Goal: Information Seeking & Learning: Learn about a topic

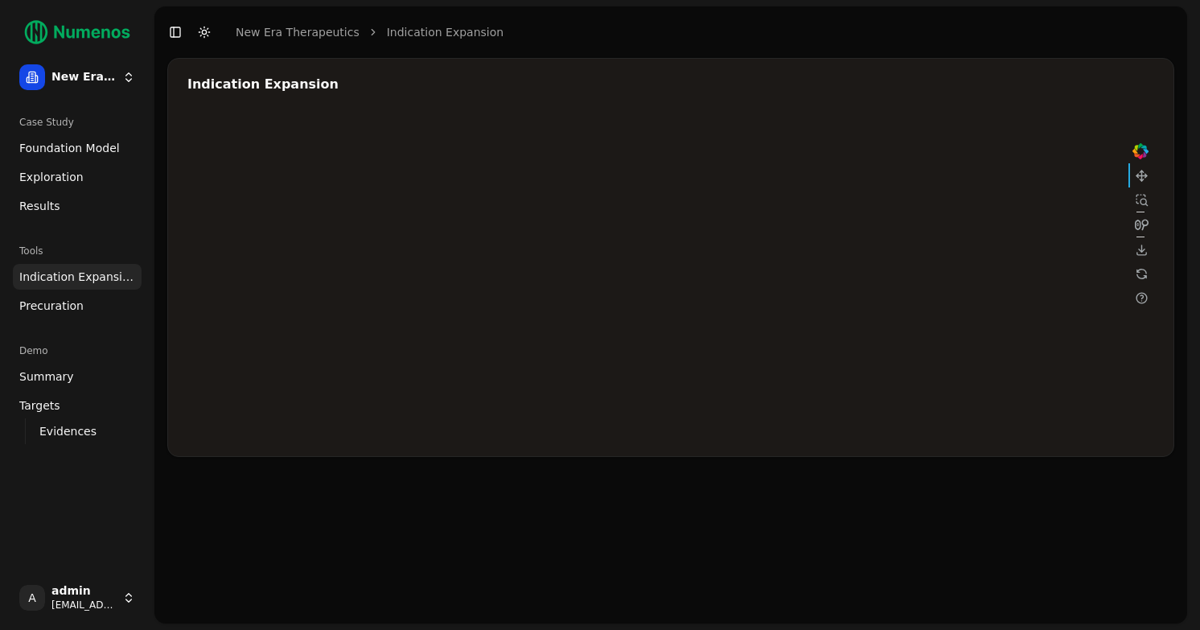
click at [86, 149] on span "Foundation Model" at bounding box center [69, 148] width 101 height 16
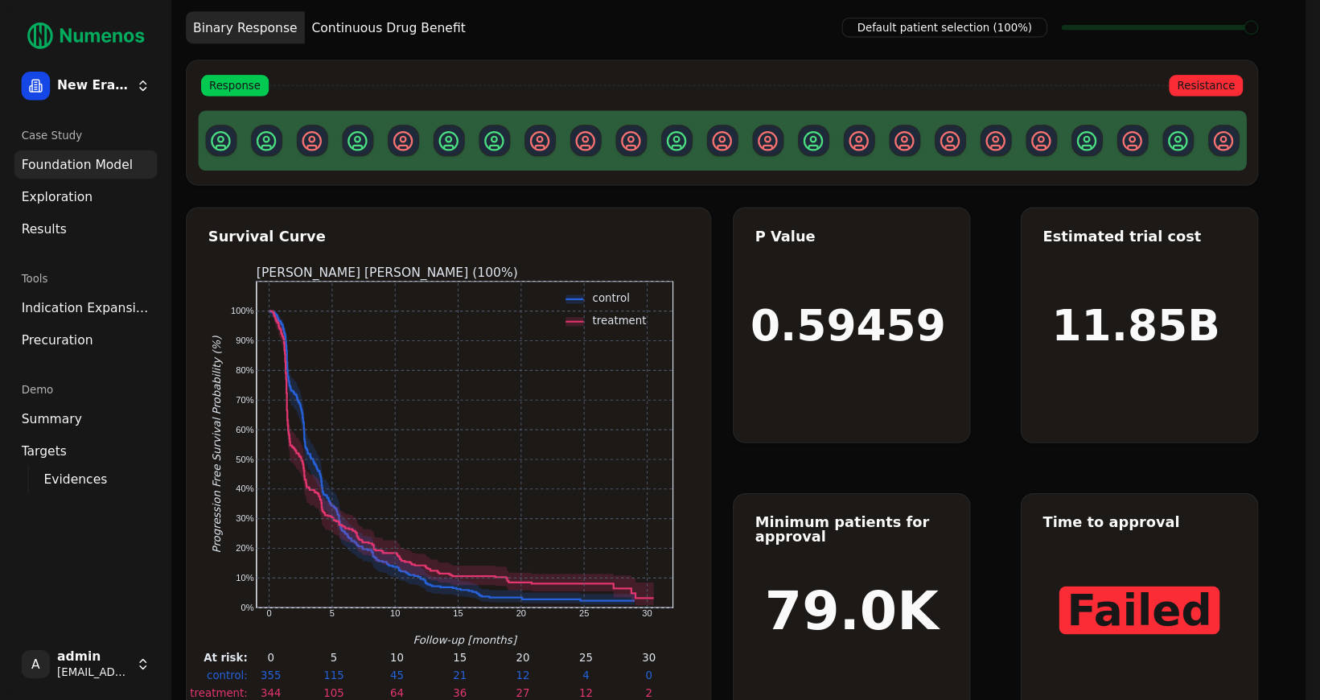
scroll to position [23, 0]
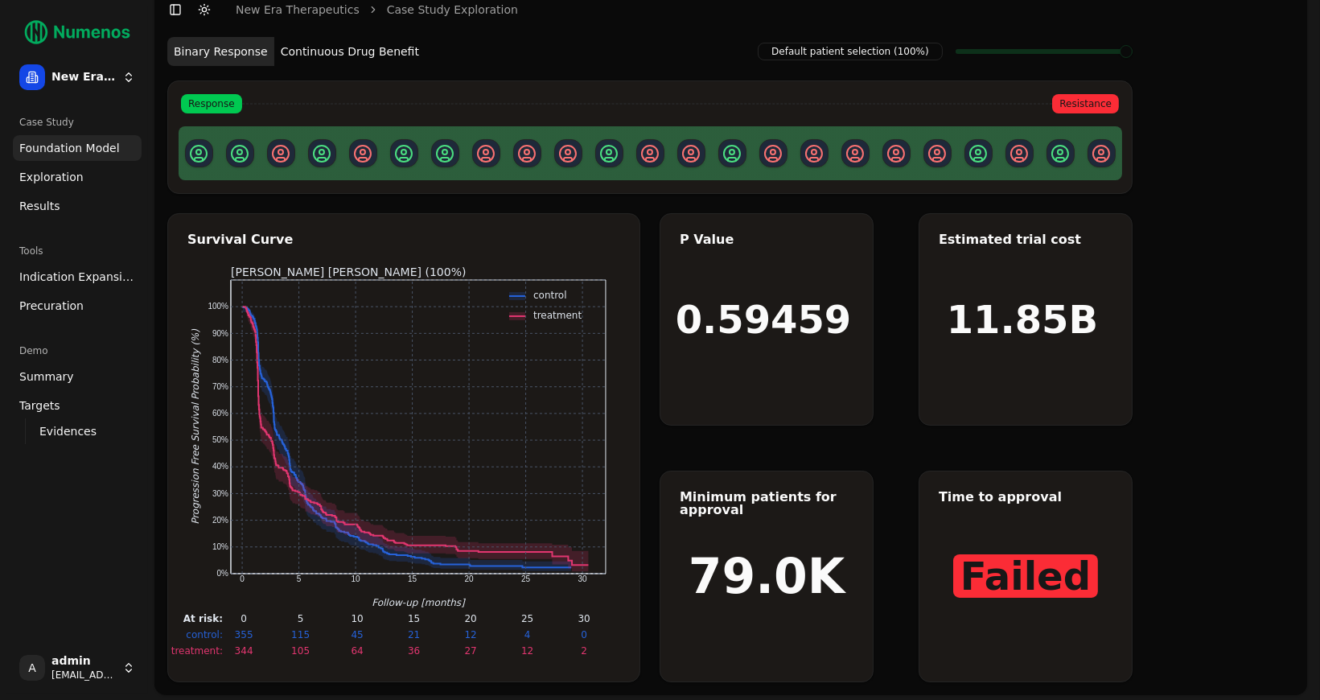
click at [552, 295] on text "control" at bounding box center [550, 295] width 34 height 11
click at [359, 49] on button "Continuous Drug Benefit" at bounding box center [349, 51] width 151 height 29
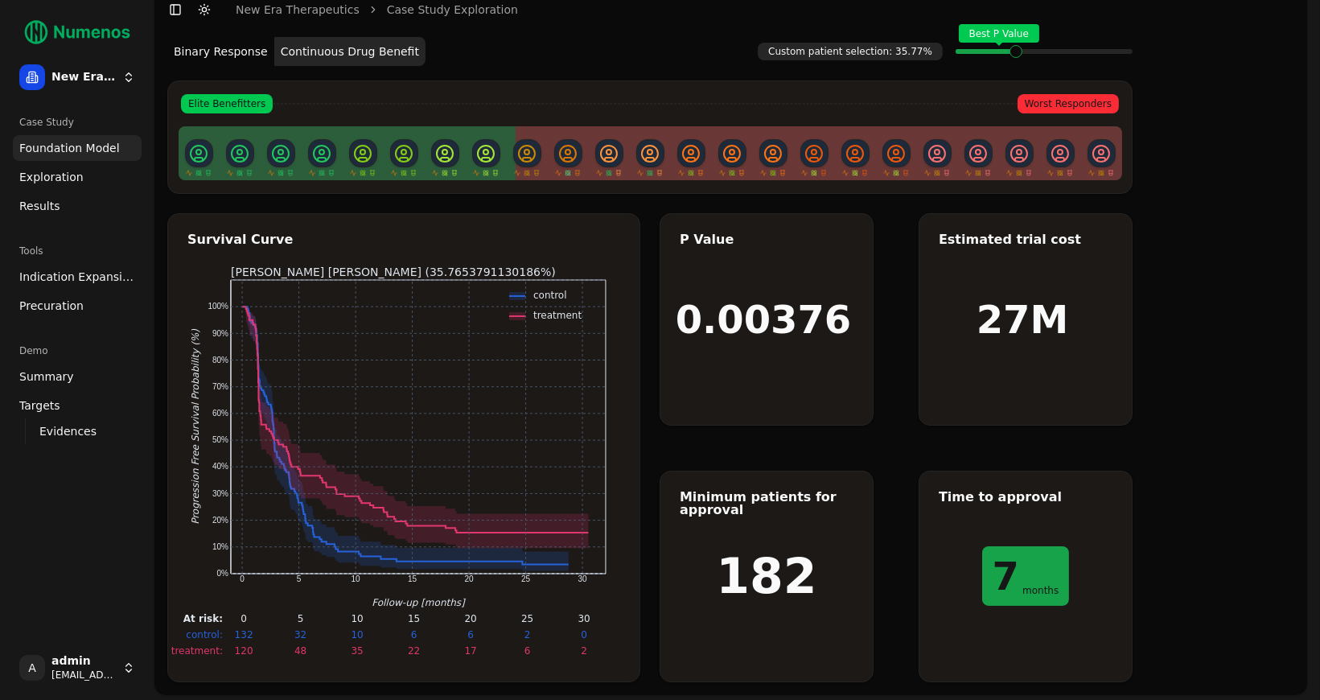
click at [73, 272] on span "Indication Expansion" at bounding box center [77, 277] width 116 height 16
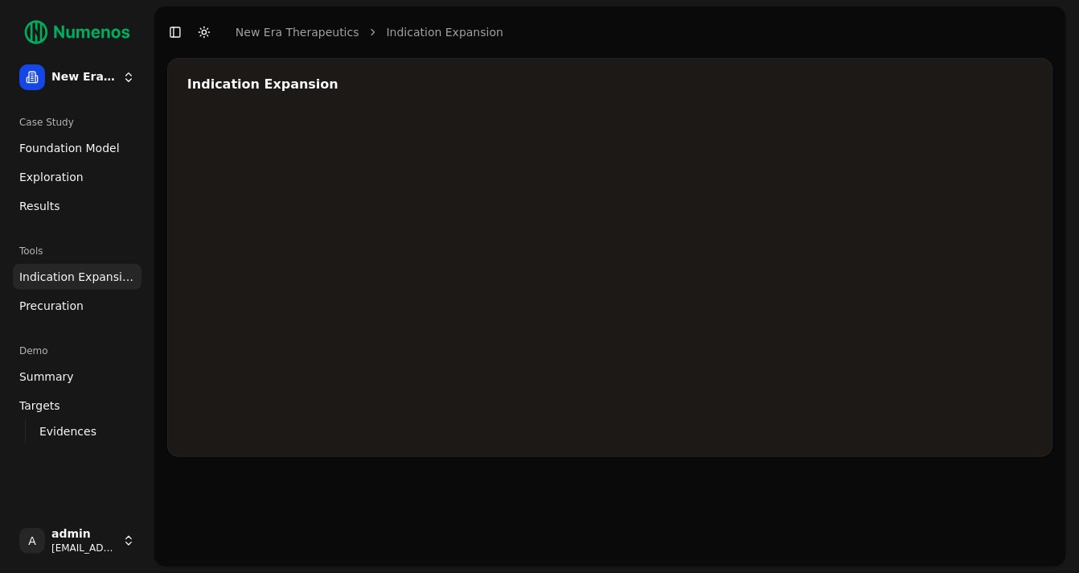
click at [984, 205] on div at bounding box center [669, 276] width 965 height 322
click at [760, 276] on div at bounding box center [669, 276] width 965 height 322
click at [987, 206] on div at bounding box center [669, 276] width 965 height 322
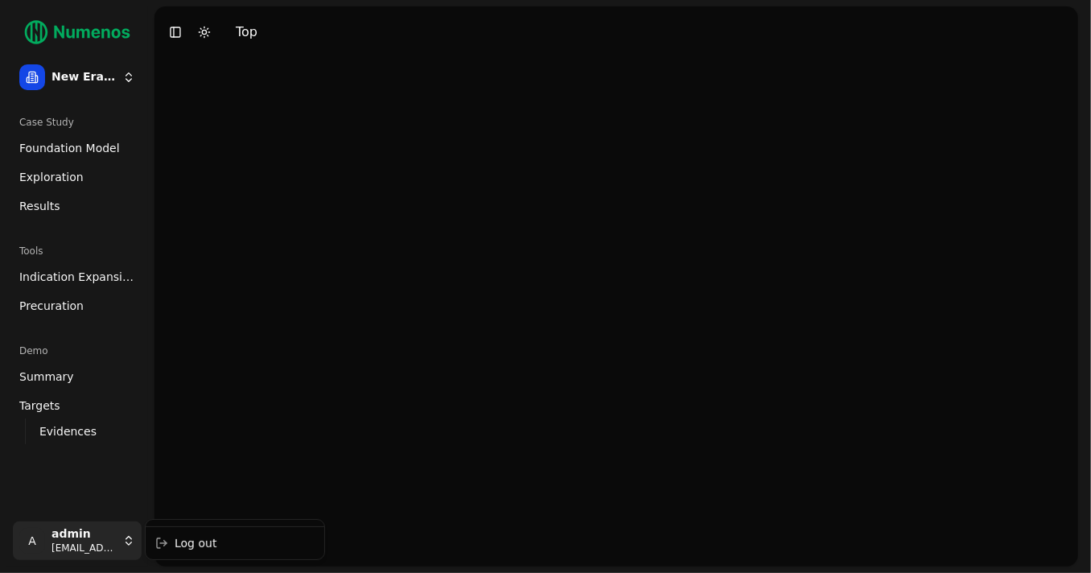
click at [82, 541] on html "New Era Therapeutics Case Study Foundation Model Exploration Results Tools Indi…" at bounding box center [545, 286] width 1091 height 573
click at [212, 534] on div "Log out" at bounding box center [235, 543] width 172 height 26
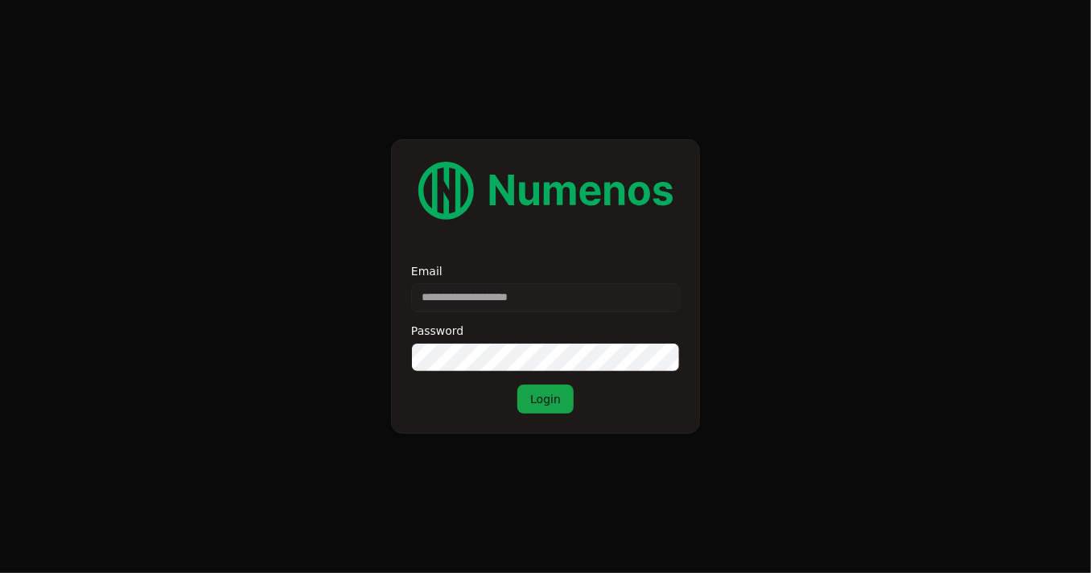
click at [458, 306] on input "Email" at bounding box center [545, 297] width 269 height 29
click at [906, 203] on form "Email Password Login" at bounding box center [545, 286] width 1091 height 573
click at [141, 264] on form "Email Password Login" at bounding box center [545, 286] width 1091 height 573
click at [508, 309] on input "Email" at bounding box center [545, 297] width 269 height 29
type input "**********"
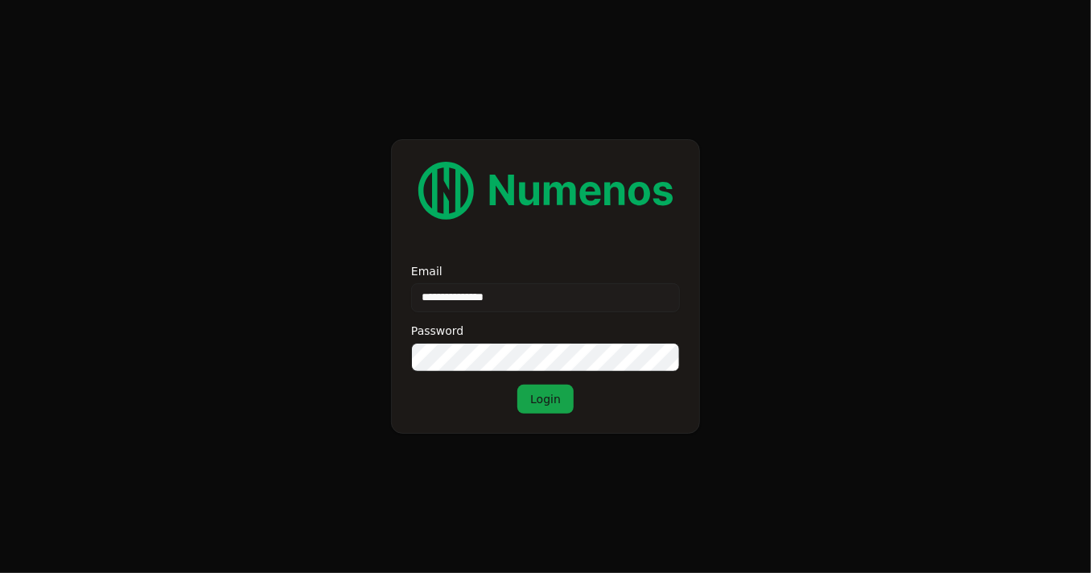
click at [540, 405] on button "Login" at bounding box center [545, 398] width 56 height 29
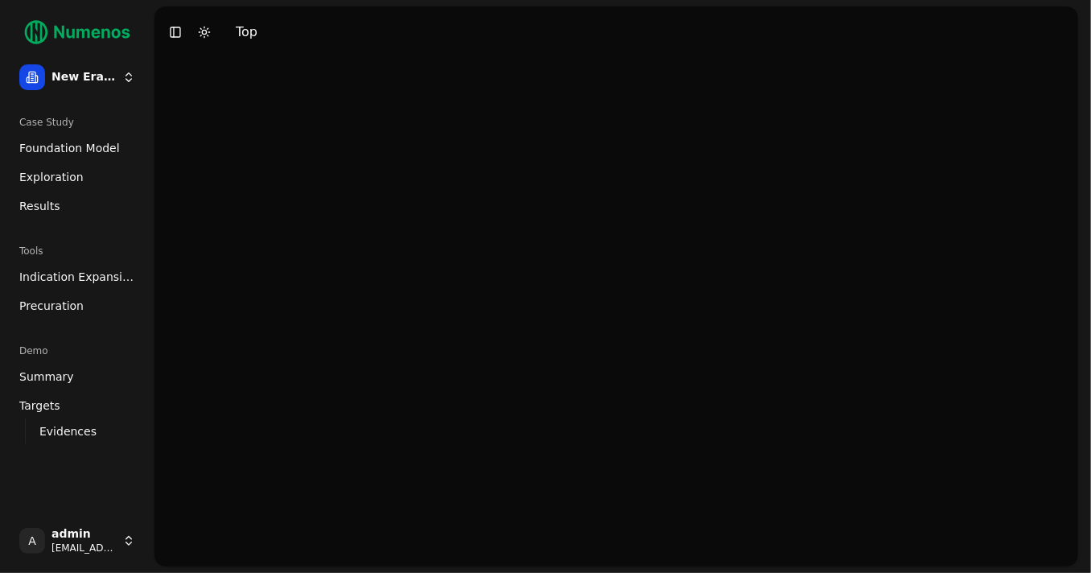
click at [42, 142] on span "Foundation Model" at bounding box center [69, 148] width 101 height 16
click at [72, 546] on html "New Era Therapeutics Case Study Foundation Model Exploration Results Tools Indi…" at bounding box center [545, 286] width 1091 height 573
click at [231, 545] on div "Log out" at bounding box center [235, 543] width 172 height 26
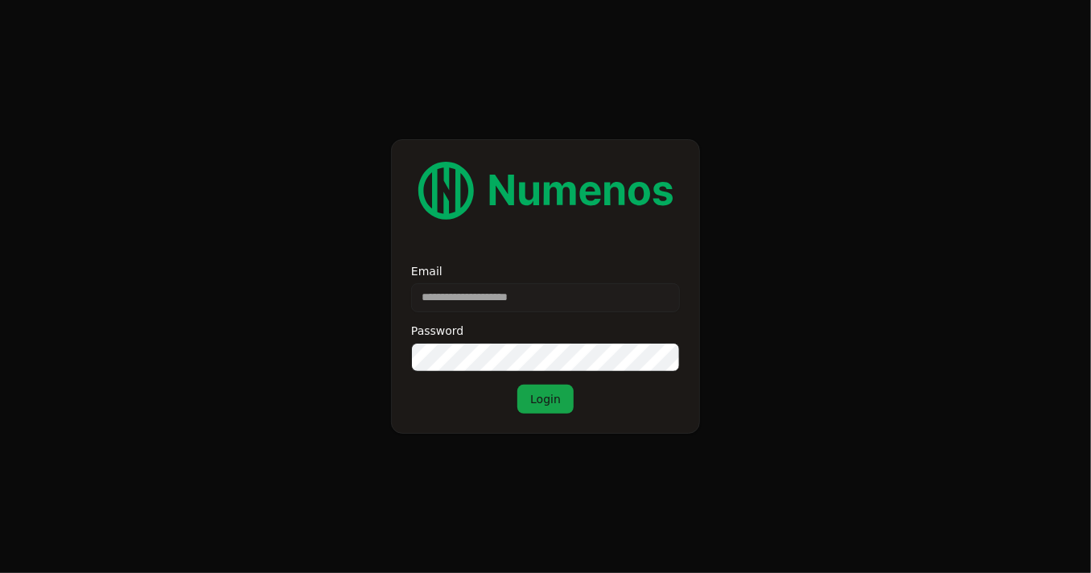
click at [173, 236] on form "Email Password Login" at bounding box center [545, 286] width 1091 height 573
click at [509, 298] on input "Email" at bounding box center [545, 297] width 269 height 29
type input "**********"
click at [553, 422] on div "**********" at bounding box center [545, 286] width 309 height 294
click at [553, 399] on button "Login" at bounding box center [545, 398] width 56 height 29
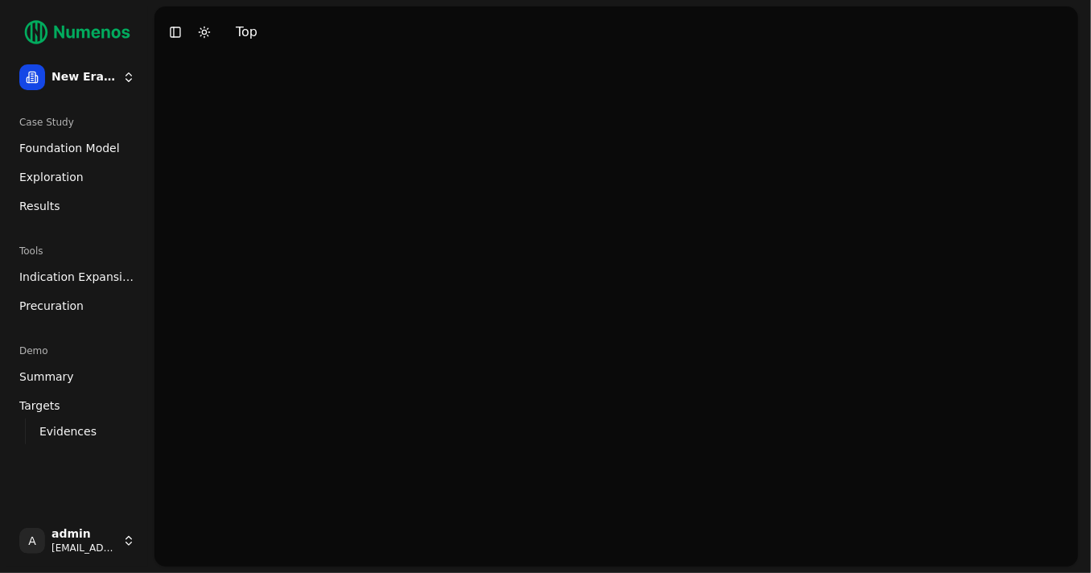
click at [74, 532] on html "New Era Therapeutics Case Study Foundation Model Exploration Results Tools Indi…" at bounding box center [545, 286] width 1091 height 573
click at [215, 552] on div "Log out" at bounding box center [235, 543] width 172 height 26
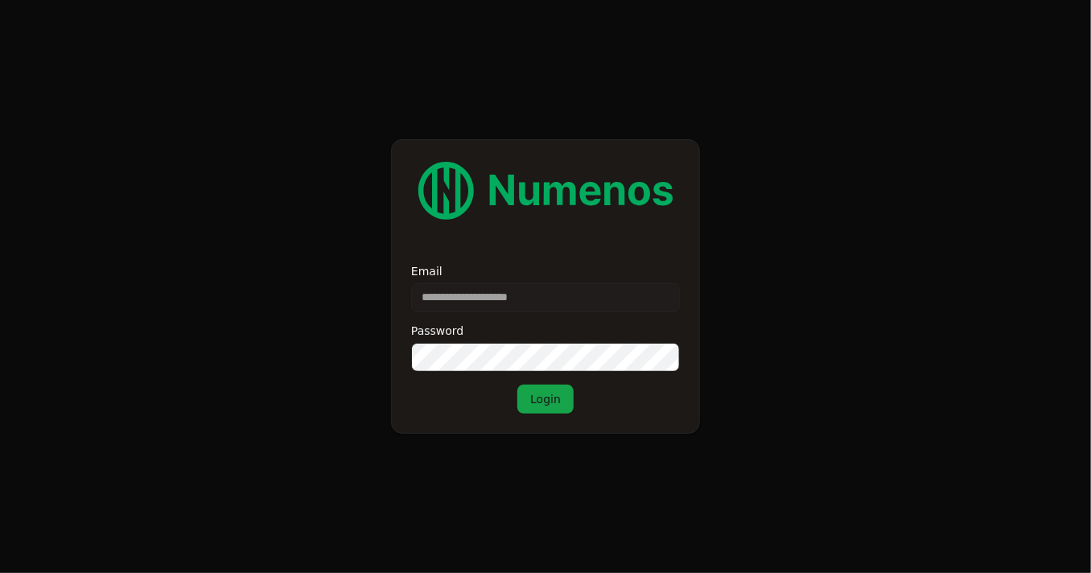
type input "**********"
click at [565, 403] on button "Login" at bounding box center [545, 398] width 56 height 29
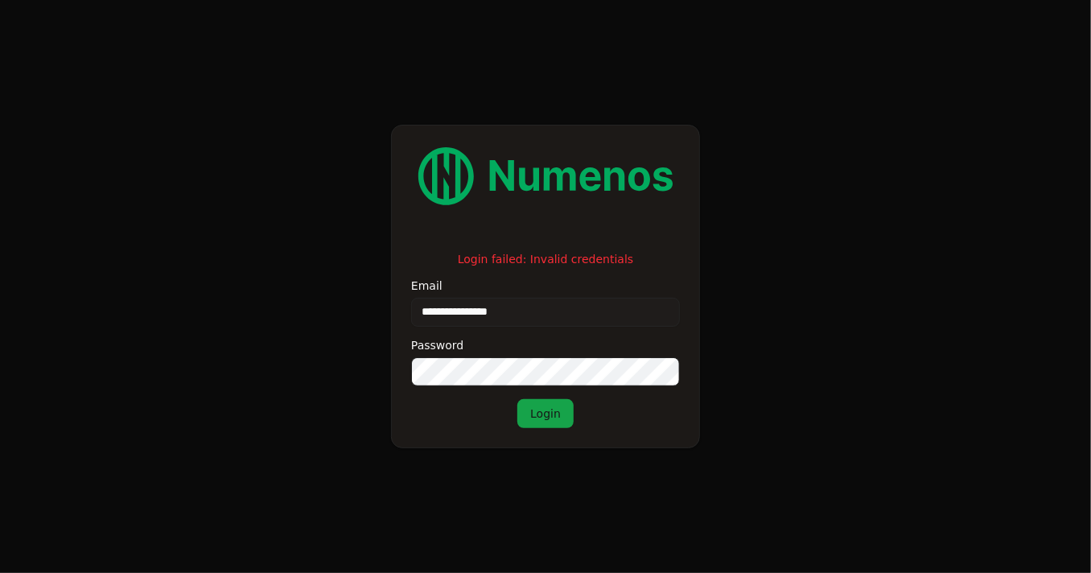
click at [543, 412] on button "Login" at bounding box center [545, 413] width 56 height 29
click at [503, 325] on input "**********" at bounding box center [545, 312] width 269 height 29
type input "**********"
click at [546, 415] on button "Login" at bounding box center [545, 413] width 56 height 29
click at [547, 312] on input "**********" at bounding box center [545, 312] width 269 height 29
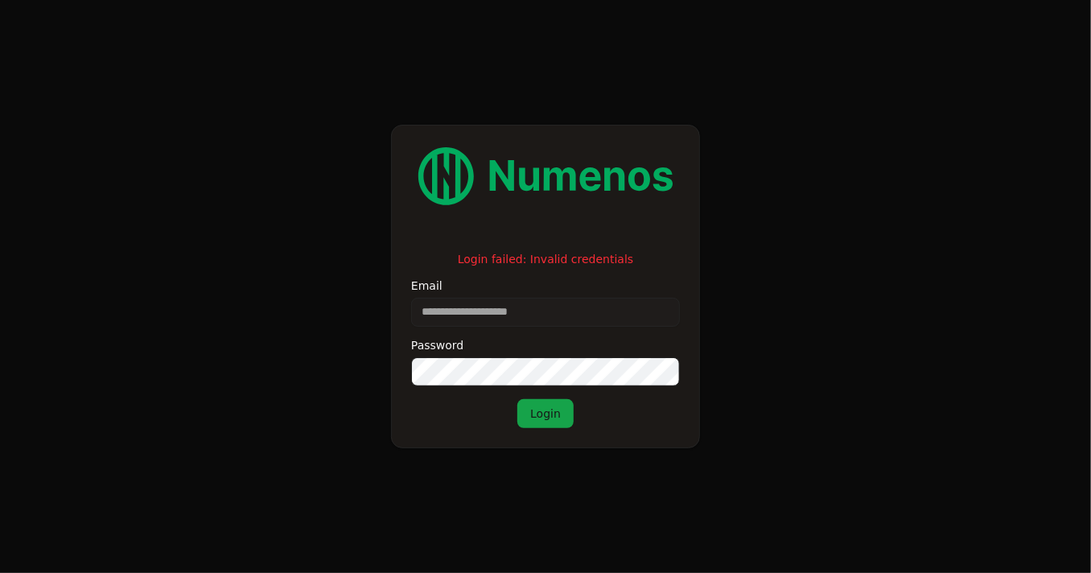
type input "**********"
click at [553, 417] on button "Login" at bounding box center [545, 413] width 56 height 29
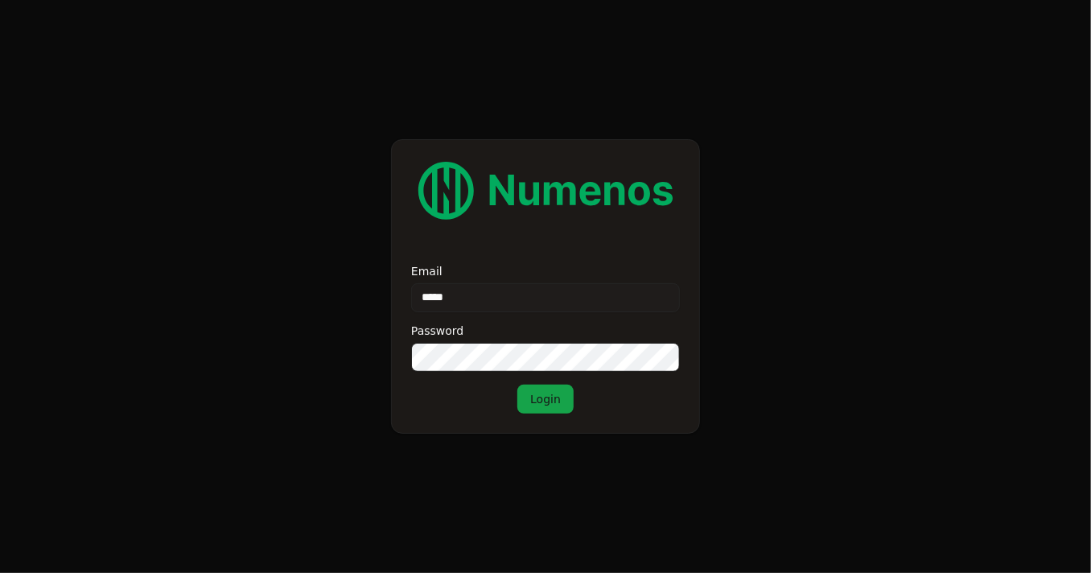
click at [517, 290] on input "*****" at bounding box center [545, 297] width 269 height 29
click at [507, 304] on input "*****" at bounding box center [545, 297] width 269 height 29
type input "**********"
click at [517, 384] on button "Login" at bounding box center [545, 398] width 56 height 29
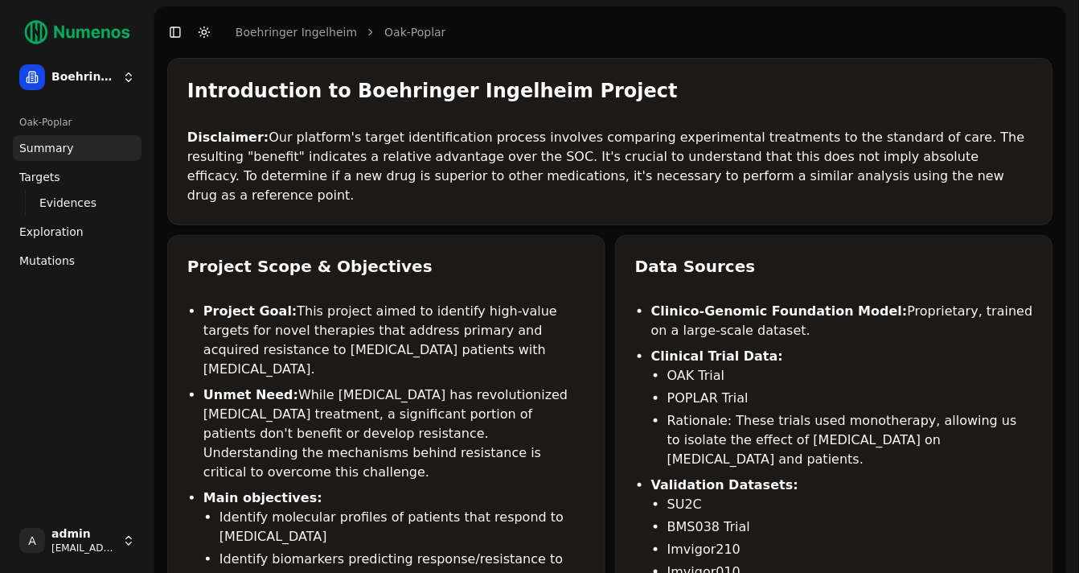
click at [60, 260] on span "Mutations" at bounding box center [46, 261] width 55 height 16
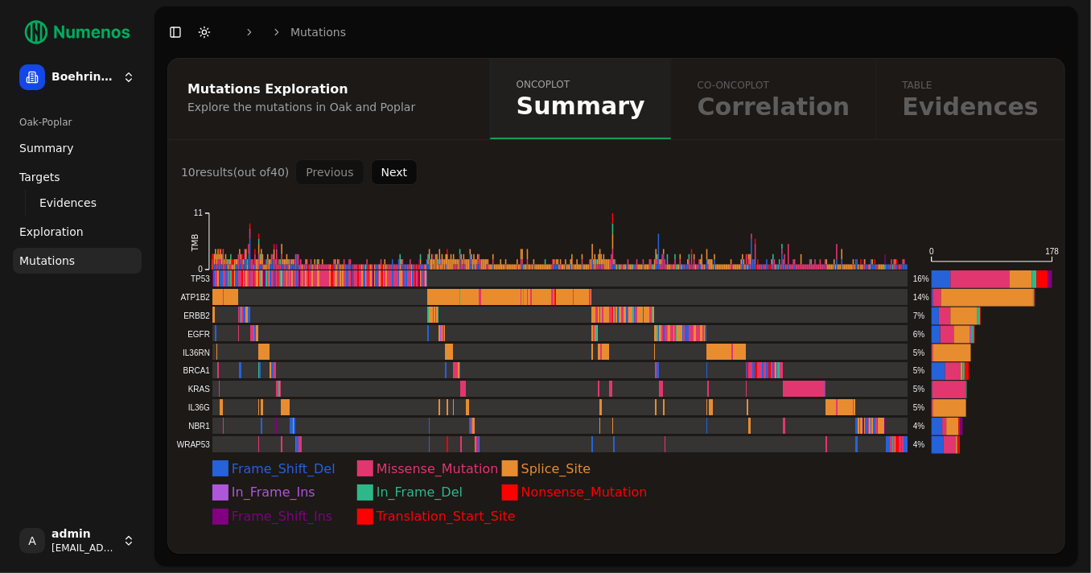
click at [396, 170] on button "Next" at bounding box center [394, 172] width 47 height 26
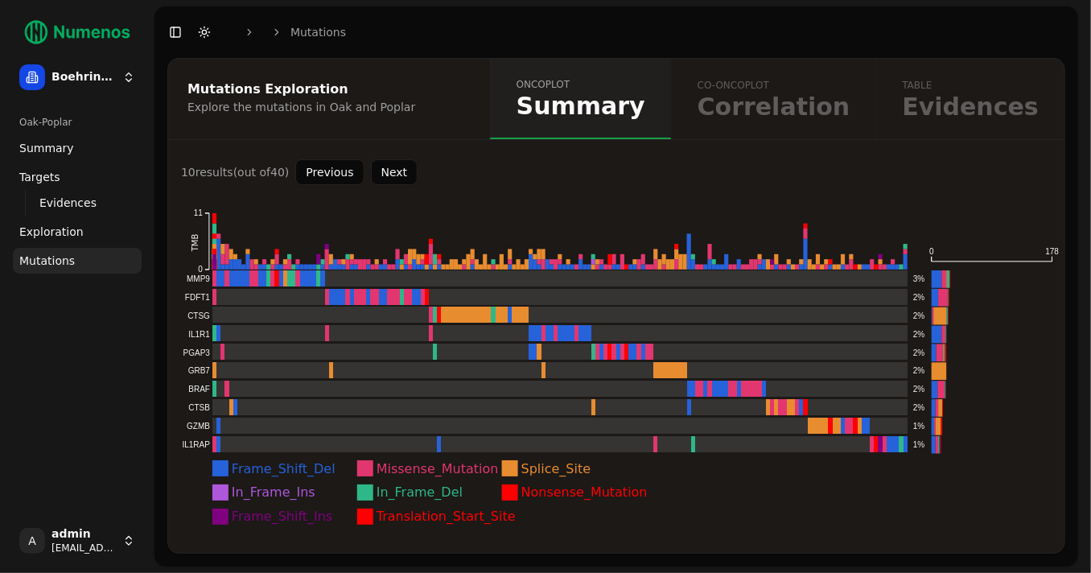
click at [326, 171] on button "Previous" at bounding box center [329, 172] width 68 height 26
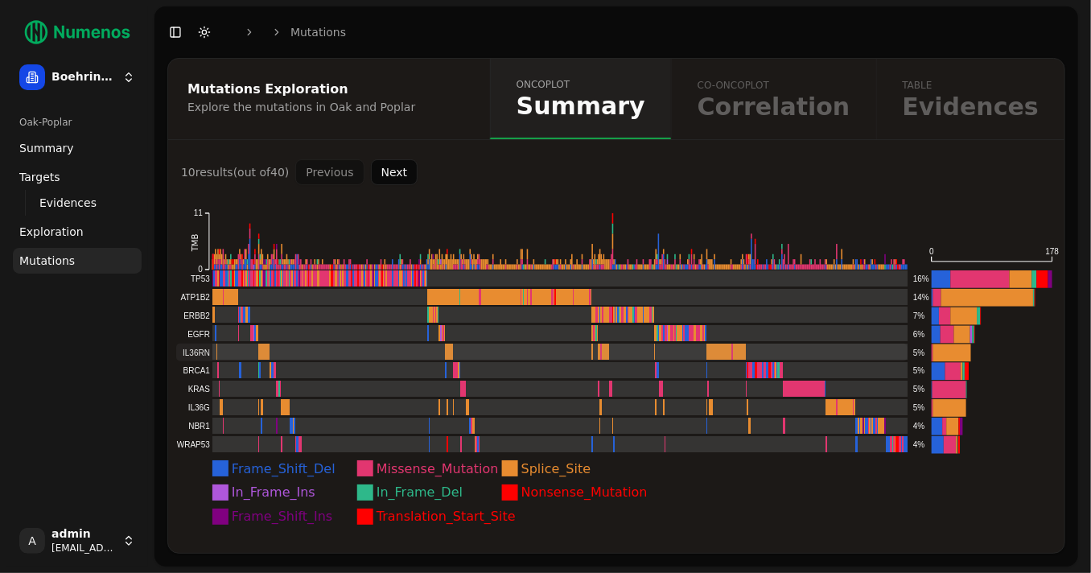
click at [275, 354] on rect at bounding box center [542, 352] width 732 height 18
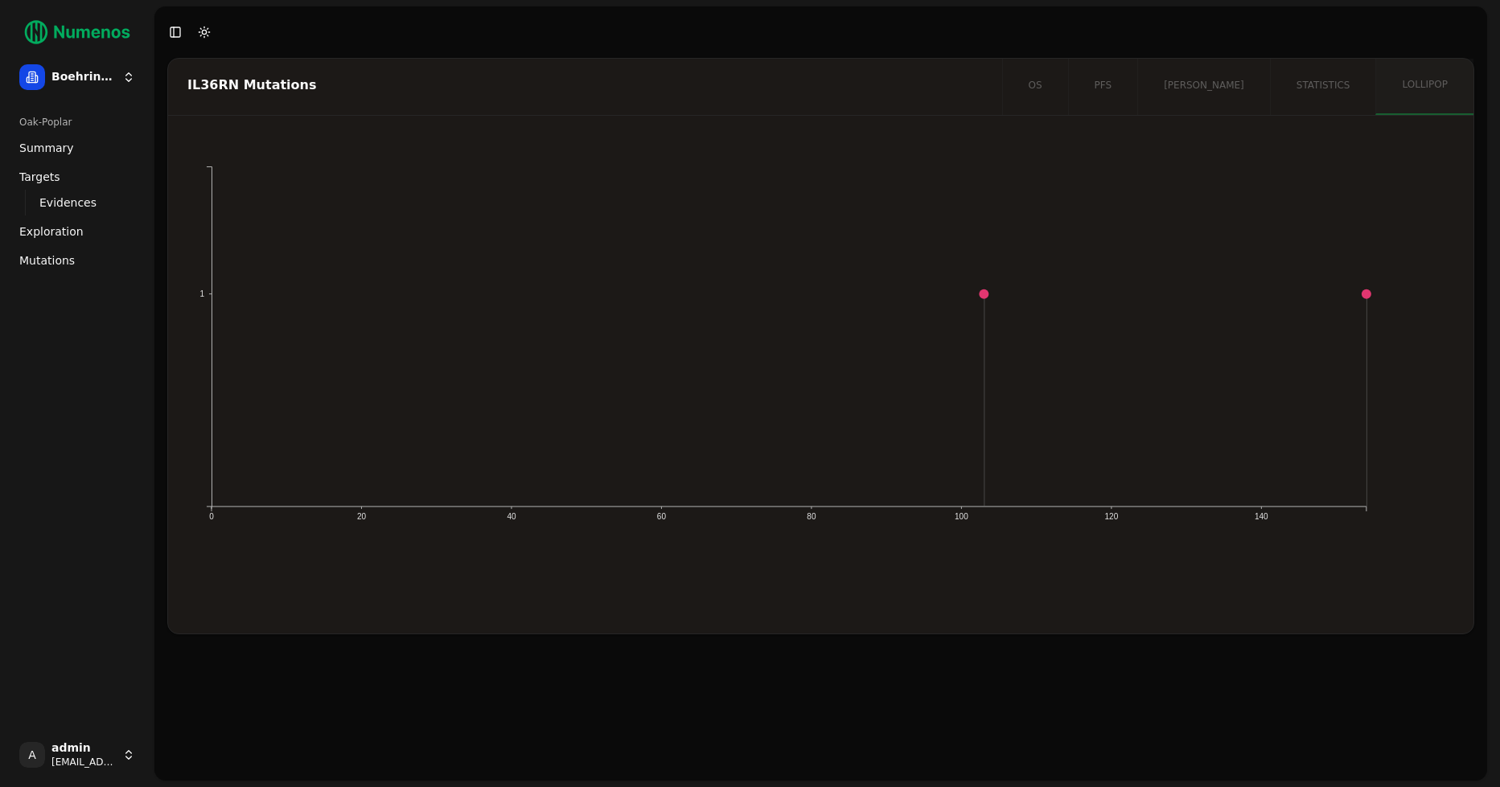
click at [1078, 83] on div "os pfs [PERSON_NAME] statistics lollipop" at bounding box center [1237, 87] width 471 height 56
click at [984, 292] on circle at bounding box center [985, 295] width 10 height 10
click at [64, 204] on span "Evidences" at bounding box center [67, 203] width 57 height 16
click at [53, 174] on span "Targets" at bounding box center [39, 177] width 41 height 16
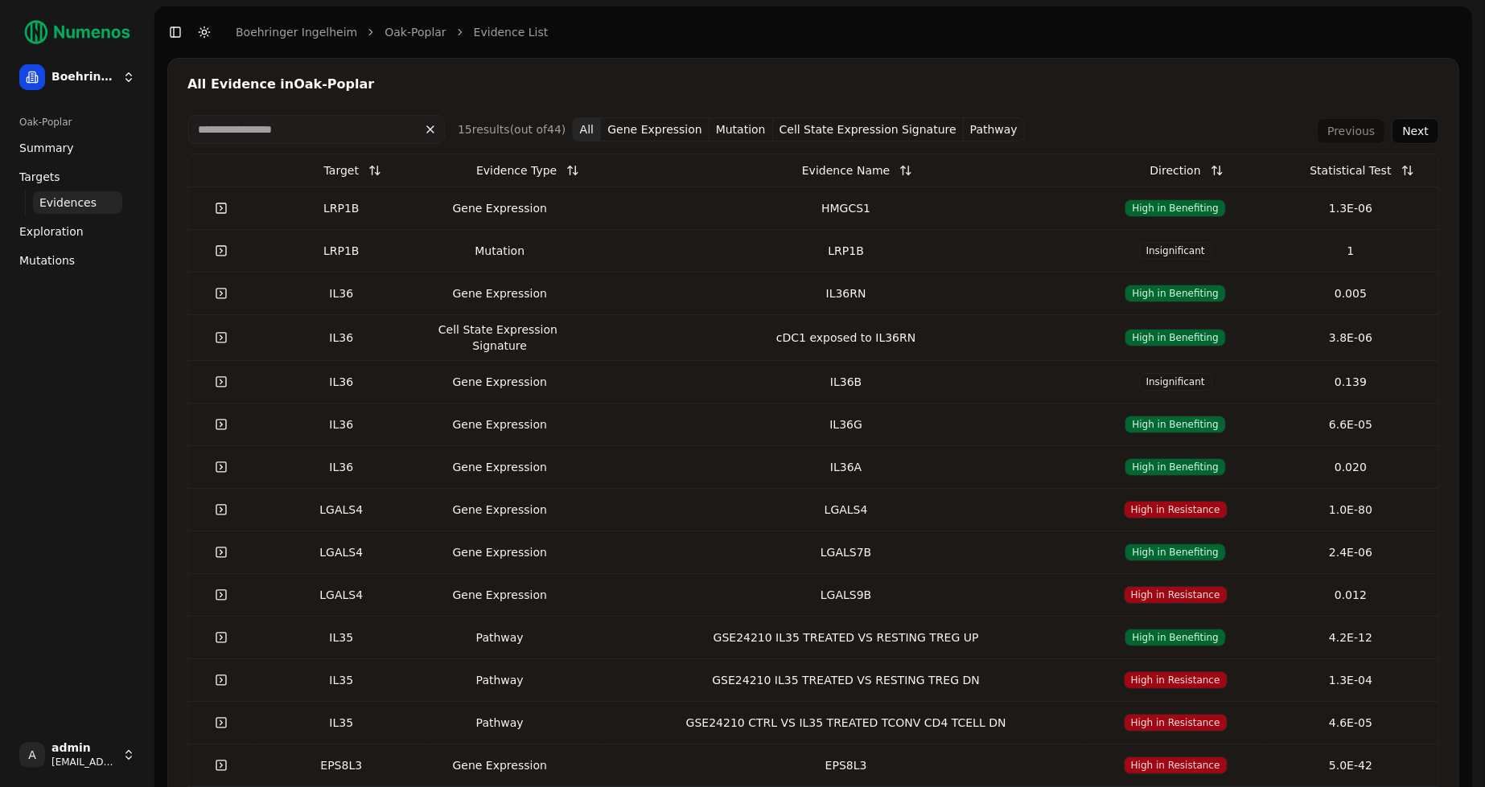
click at [53, 150] on span "Summary" at bounding box center [46, 148] width 55 height 16
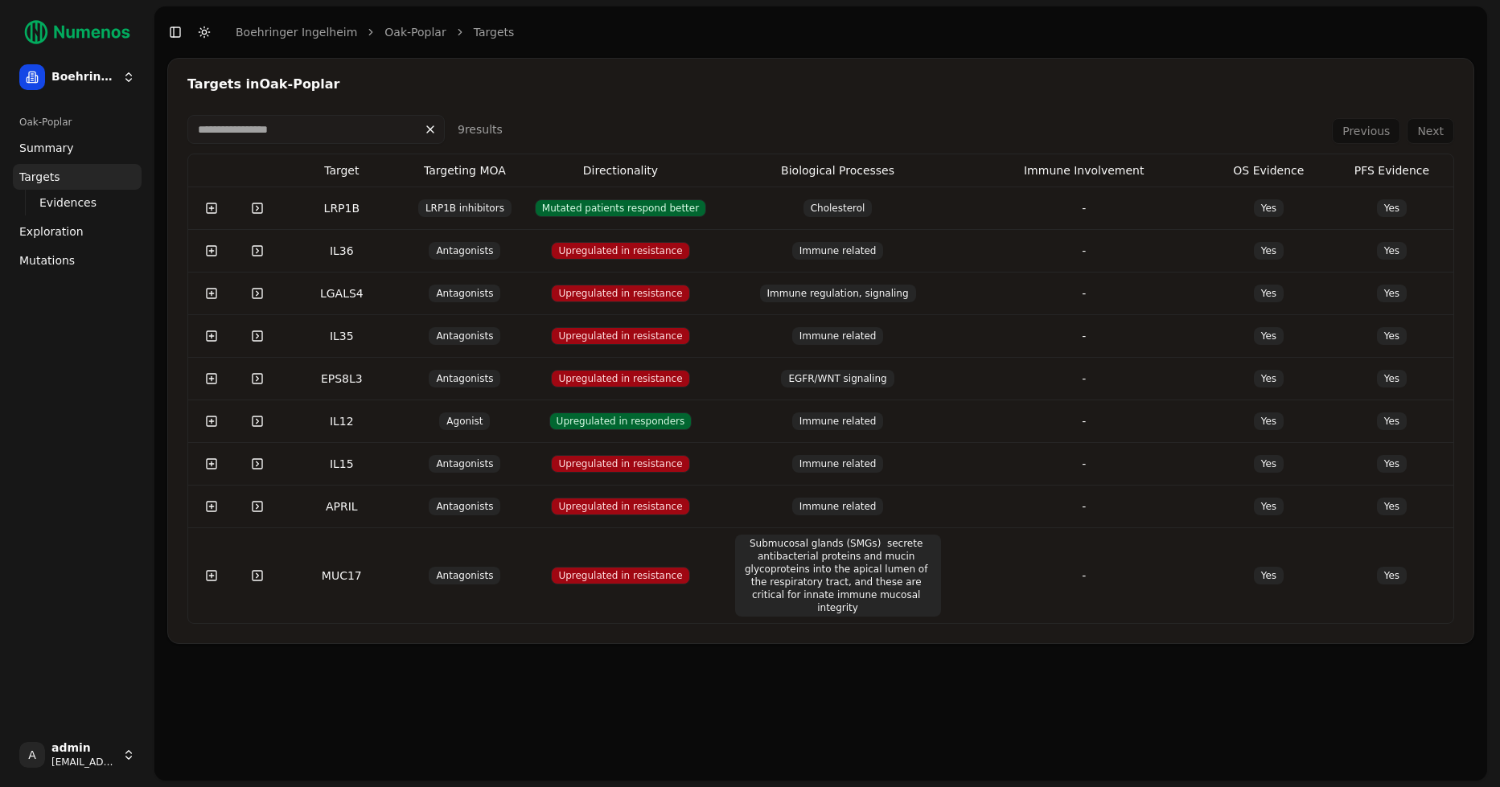
click at [53, 177] on span "Targets" at bounding box center [39, 177] width 41 height 16
click at [55, 186] on link "Targets" at bounding box center [77, 177] width 129 height 26
click at [54, 231] on span "Exploration" at bounding box center [51, 232] width 64 height 16
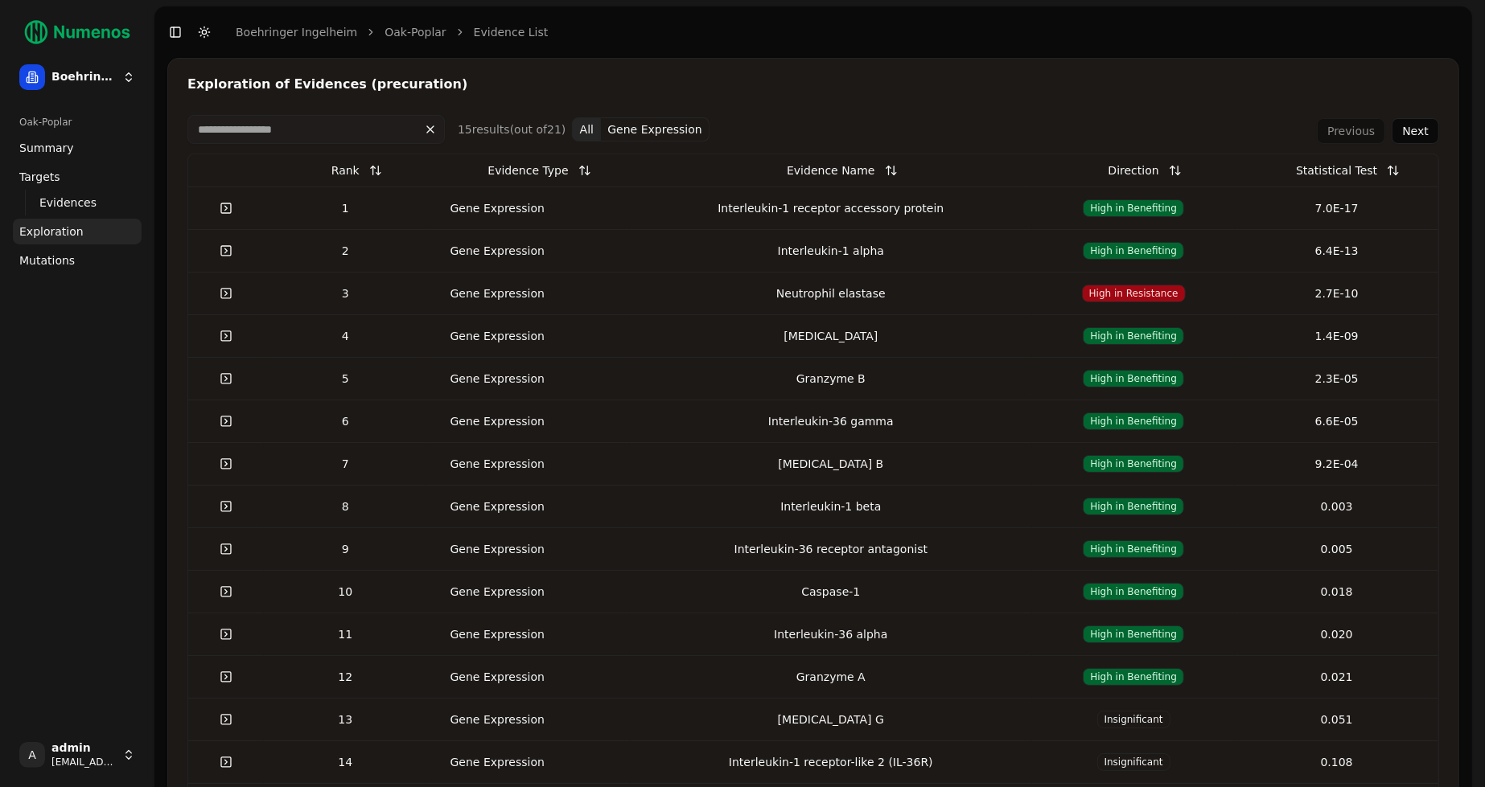
click at [51, 265] on span "Mutations" at bounding box center [46, 261] width 55 height 16
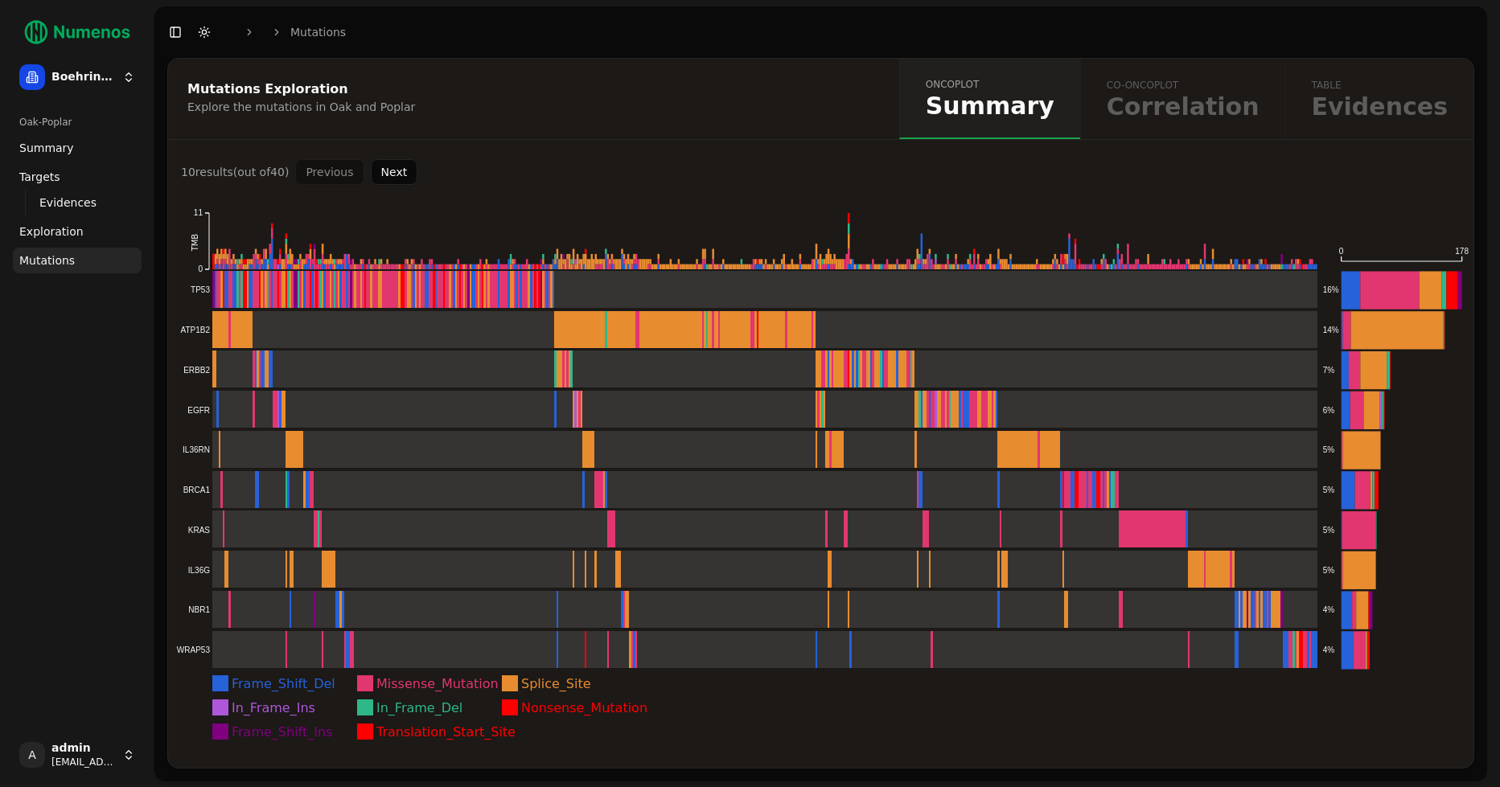
click at [56, 237] on span "Exploration" at bounding box center [51, 232] width 64 height 16
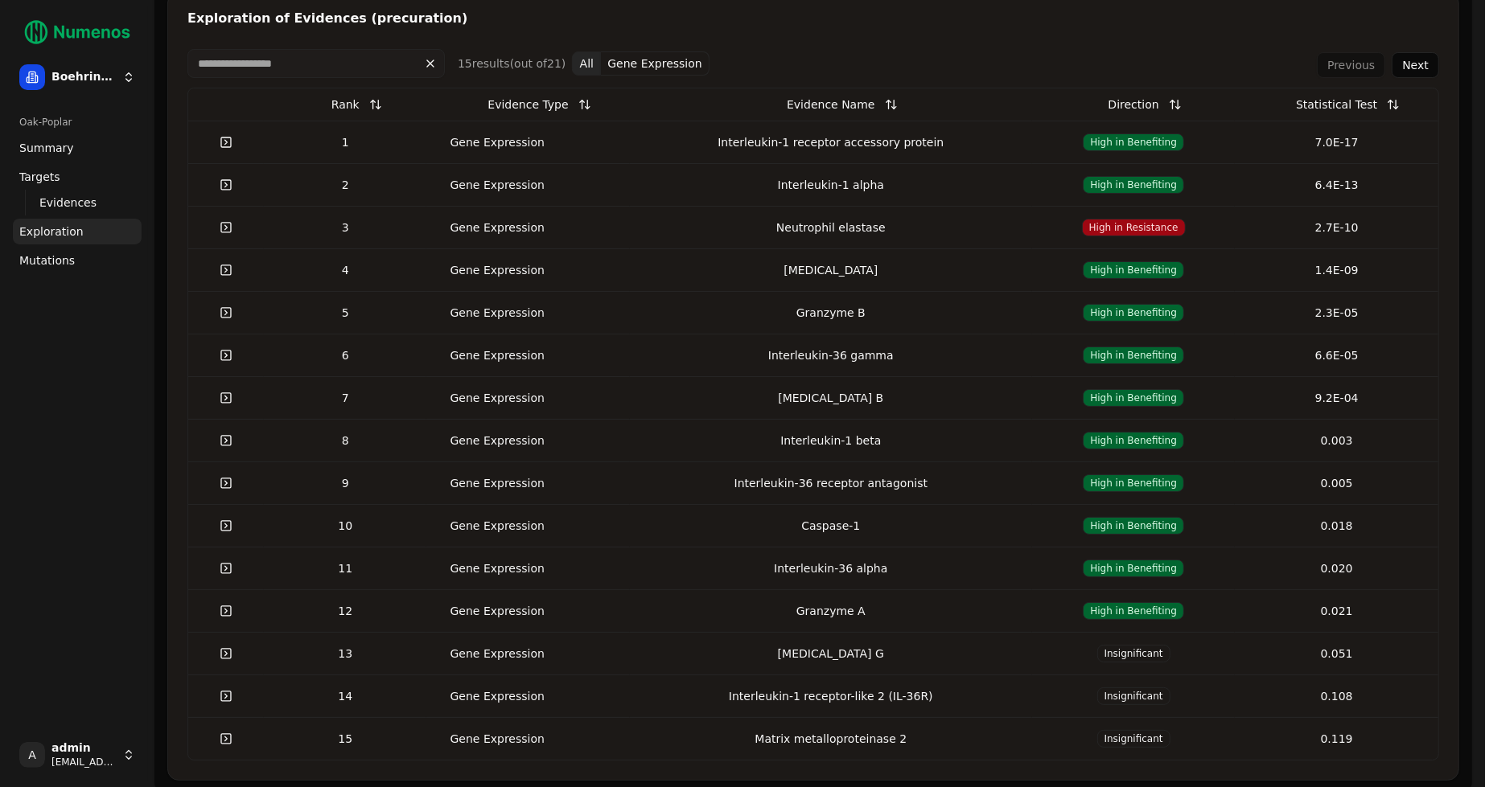
scroll to position [72, 0]
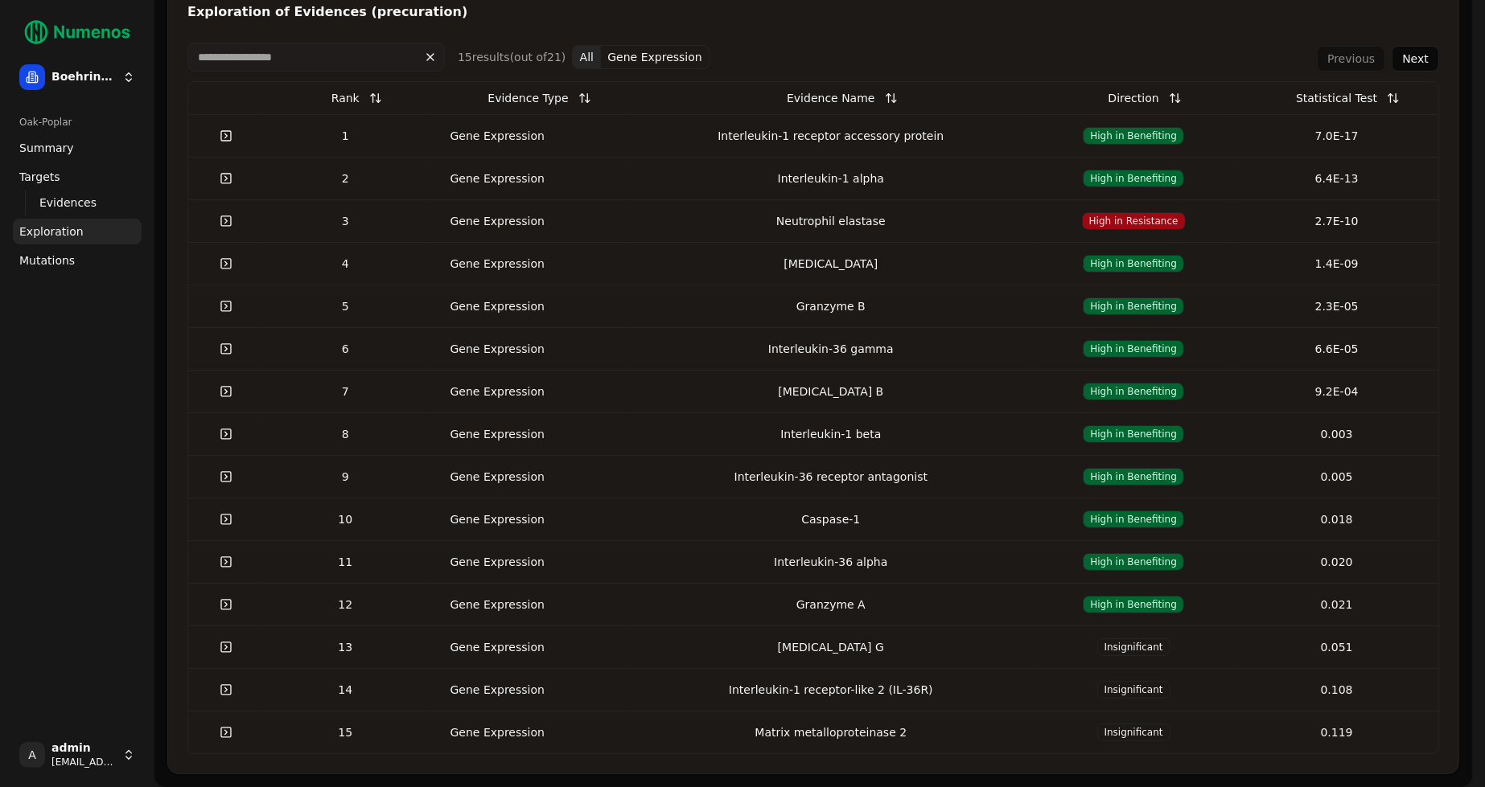
click at [228, 134] on link at bounding box center [226, 135] width 32 height 29
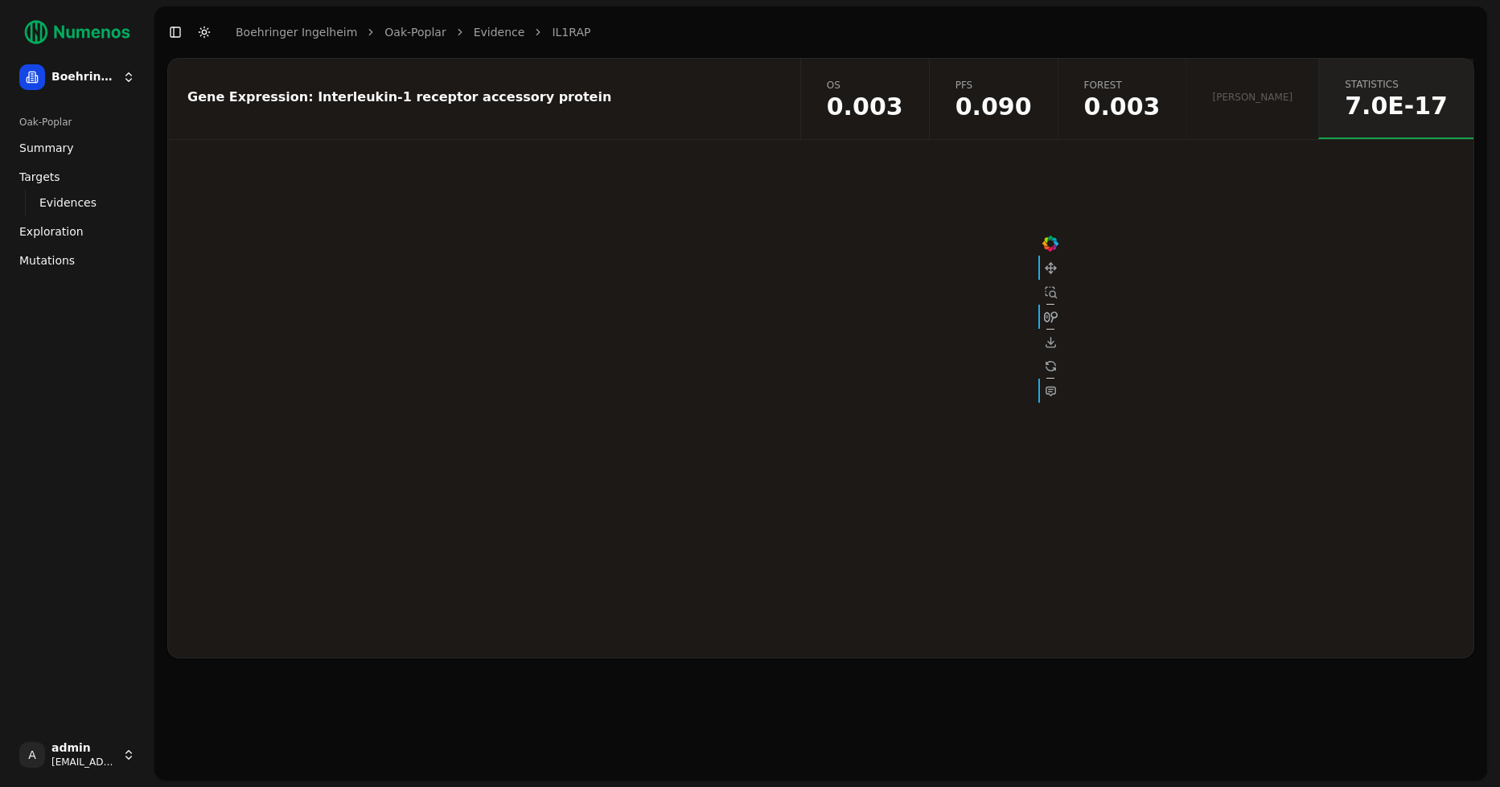
click at [1078, 85] on span "forest" at bounding box center [1122, 85] width 76 height 13
click at [1032, 113] on span "0.090" at bounding box center [993, 107] width 76 height 24
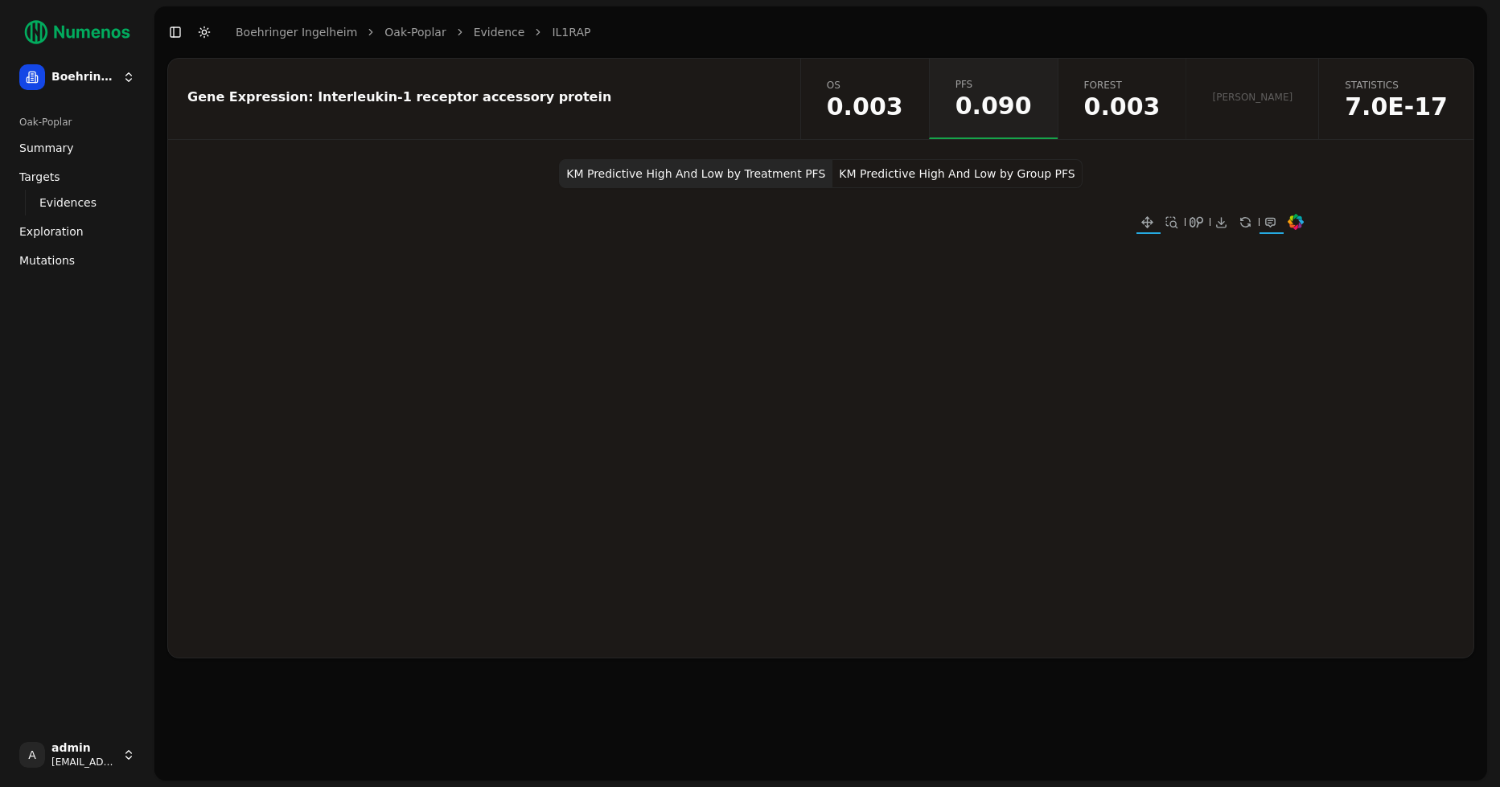
click at [903, 103] on span "0.003" at bounding box center [865, 107] width 76 height 24
